Goal: Task Accomplishment & Management: Complete application form

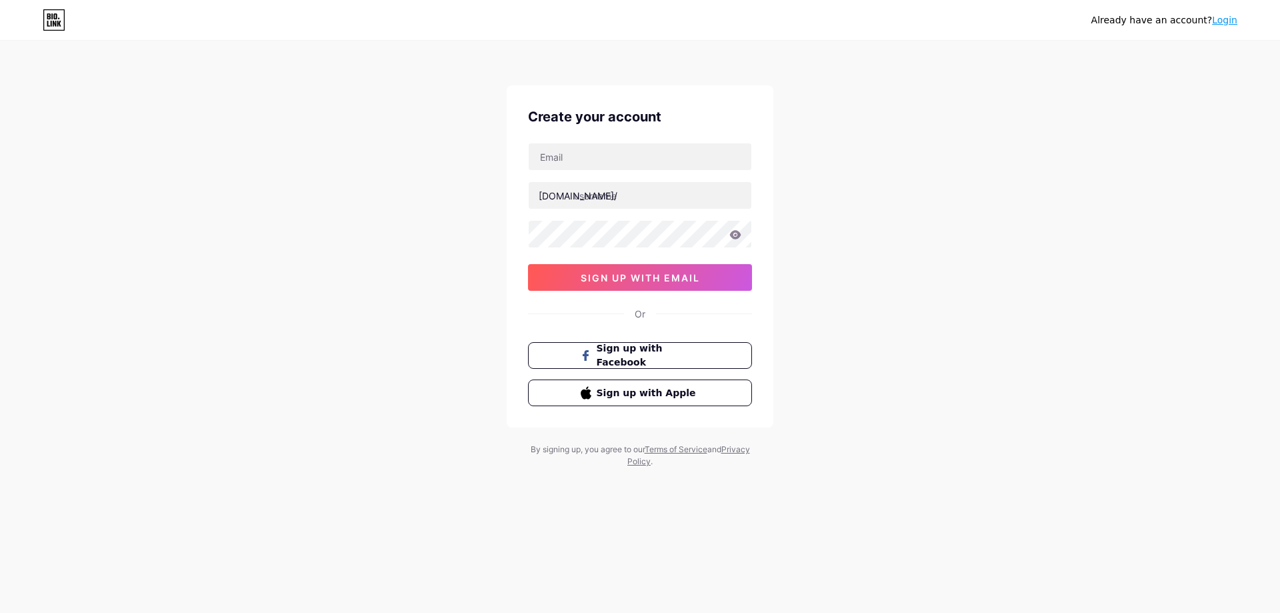
click at [623, 175] on div "[DOMAIN_NAME]/ 0cAFcWeA61zrAdI20bHKyl--LSZR_aXJrT-Zm0LObZFGW_5mwdGkYqppgMr3WdU2…" at bounding box center [640, 217] width 224 height 148
click at [621, 163] on input "text" at bounding box center [640, 156] width 223 height 27
type input "[EMAIL_ADDRESS][DOMAIN_NAME]"
click at [619, 194] on input "text" at bounding box center [640, 195] width 223 height 27
type input "thesnagsurgeon"
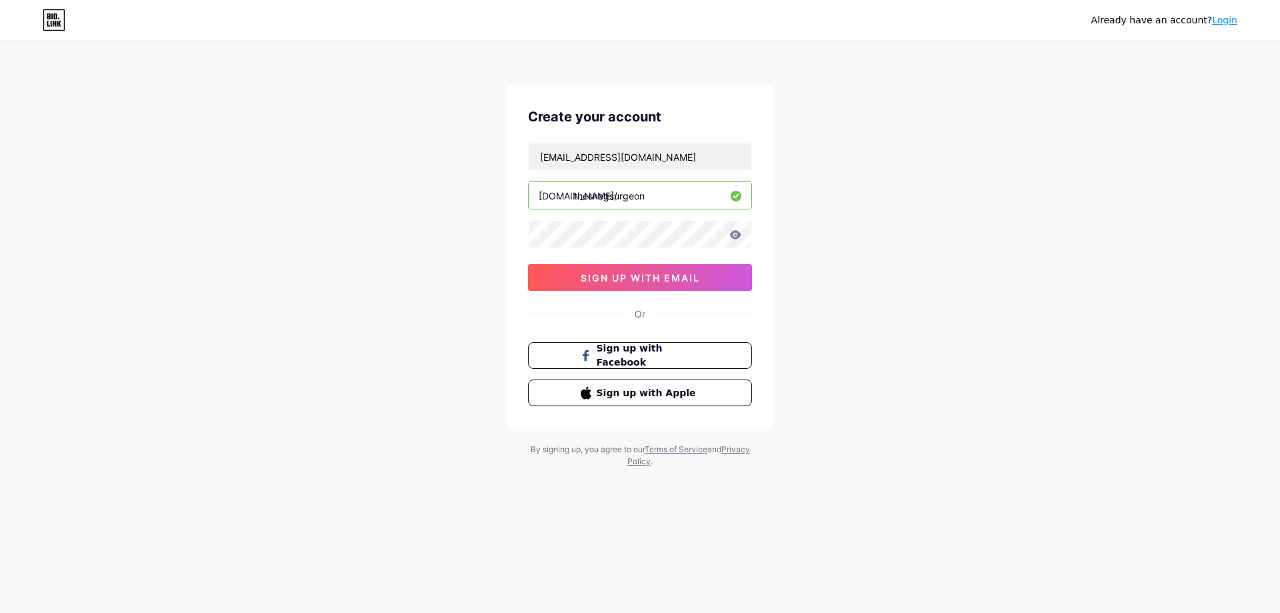
click at [738, 235] on icon at bounding box center [736, 234] width 12 height 9
click at [653, 277] on span "sign up with email" at bounding box center [640, 277] width 119 height 11
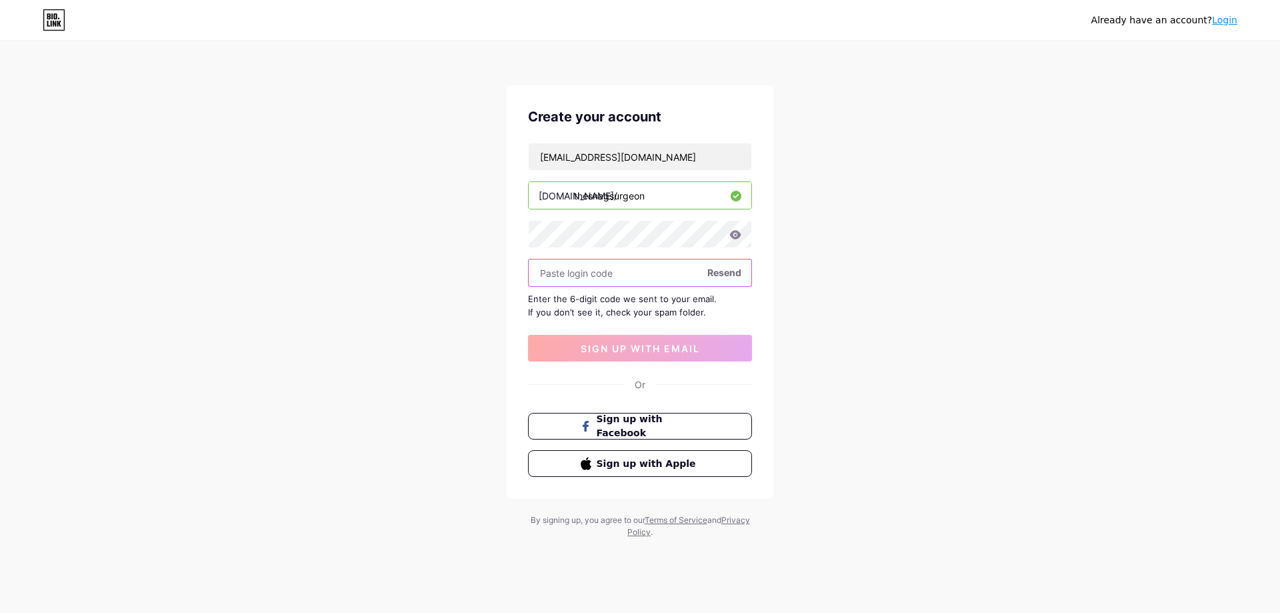
click at [626, 266] on input "text" at bounding box center [640, 272] width 223 height 27
click at [719, 271] on span "Resend" at bounding box center [725, 272] width 34 height 14
